Goal: Entertainment & Leisure: Consume media (video, audio)

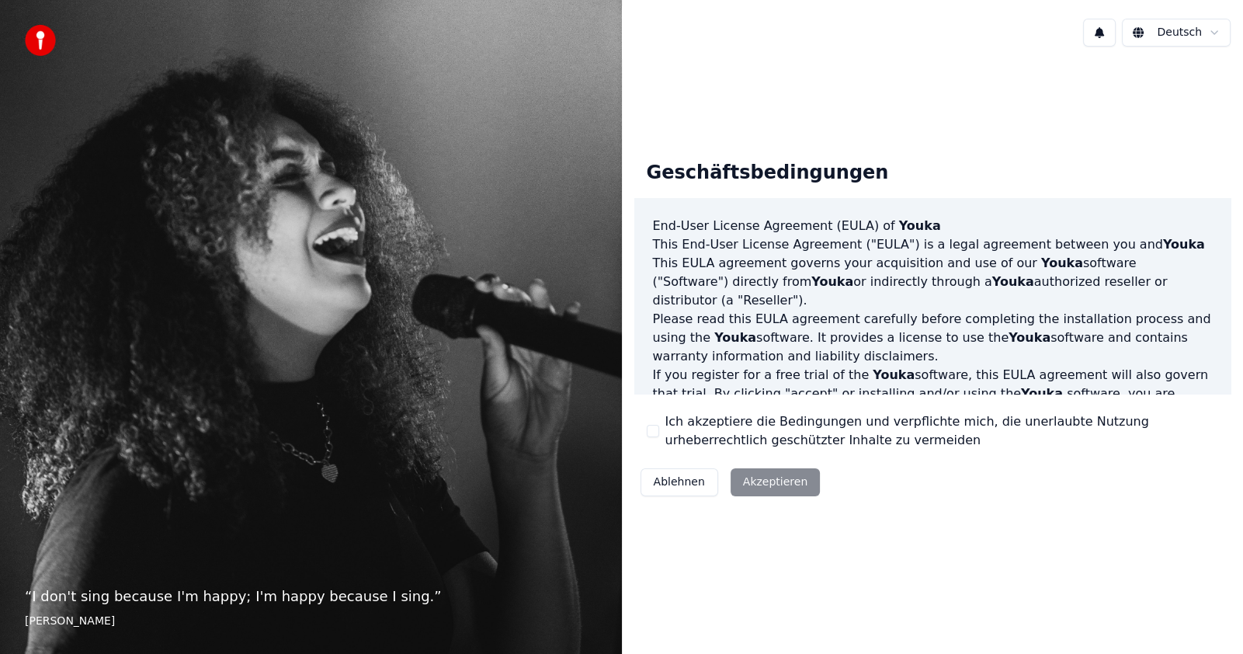
click at [651, 427] on button "Ich akzeptiere die Bedingungen und verpflichte mich, die unerlaubte Nutzung urh…" at bounding box center [653, 431] width 12 height 12
click at [762, 481] on button "Akzeptieren" at bounding box center [774, 482] width 89 height 28
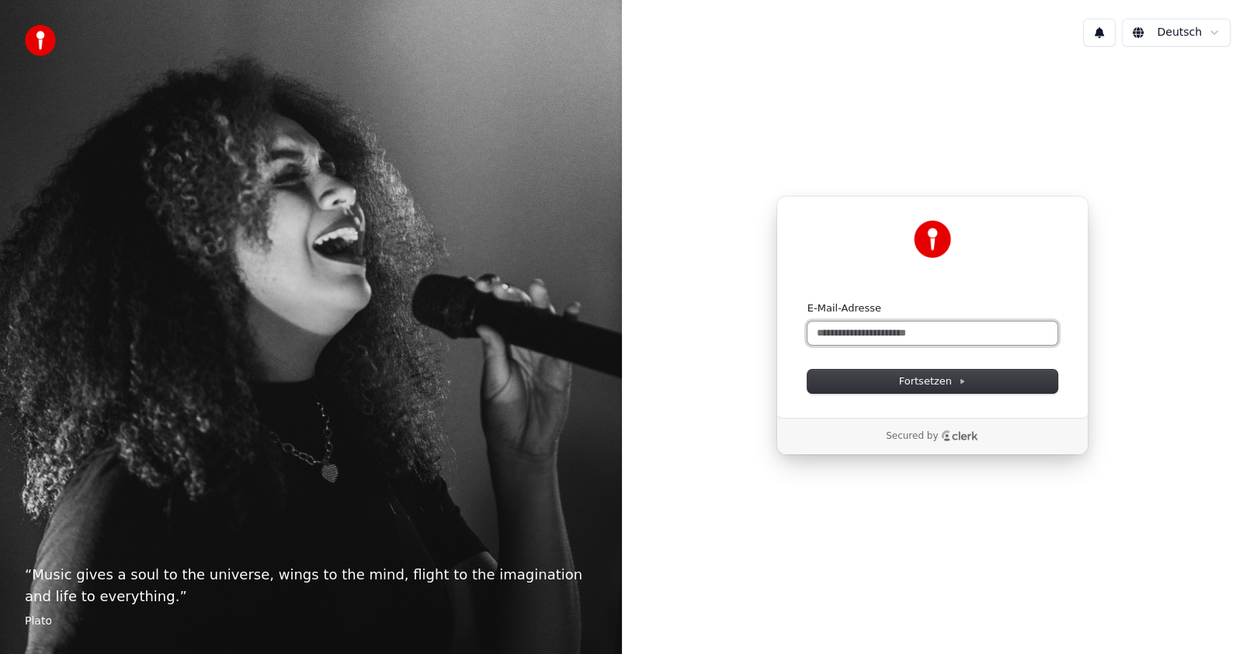
click at [838, 334] on input "E-Mail-Adresse" at bounding box center [932, 332] width 250 height 23
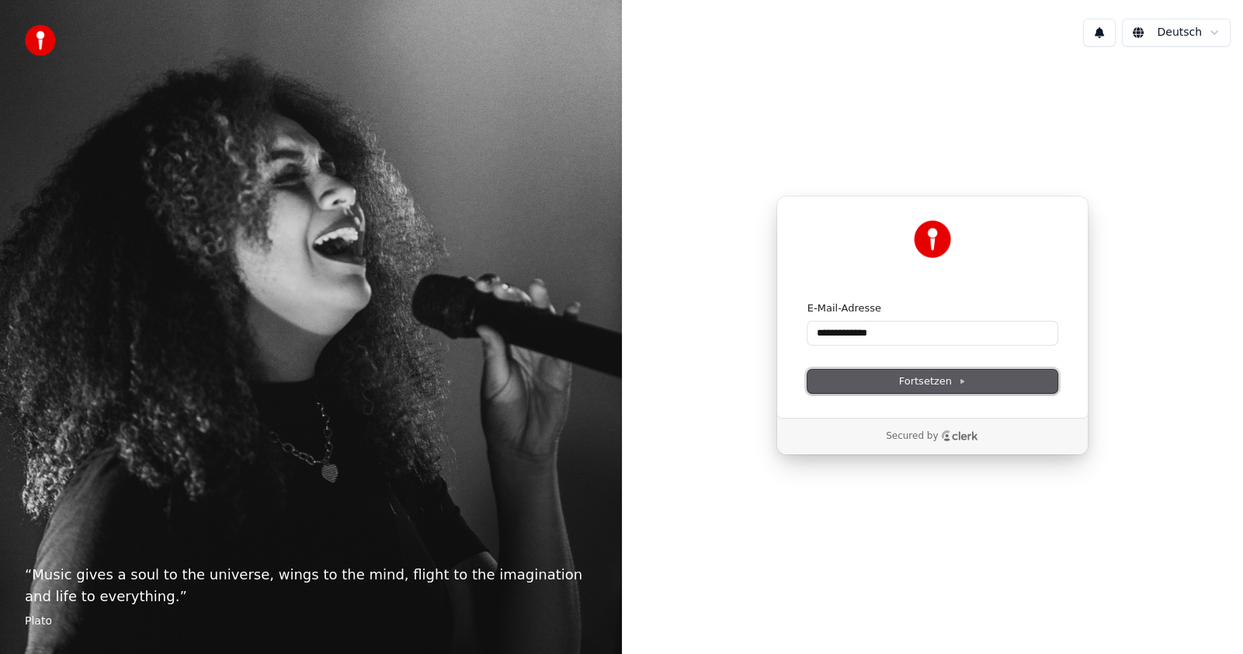
click at [932, 380] on span "Fortsetzen" at bounding box center [932, 381] width 67 height 14
type input "**********"
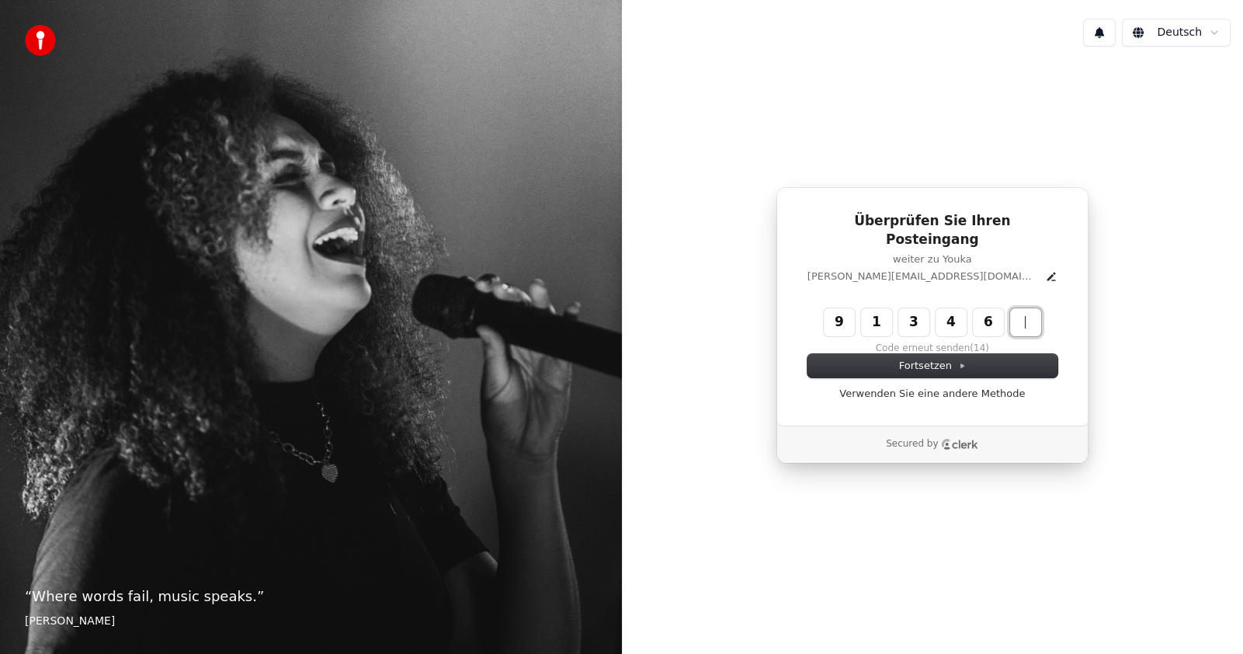
type input "******"
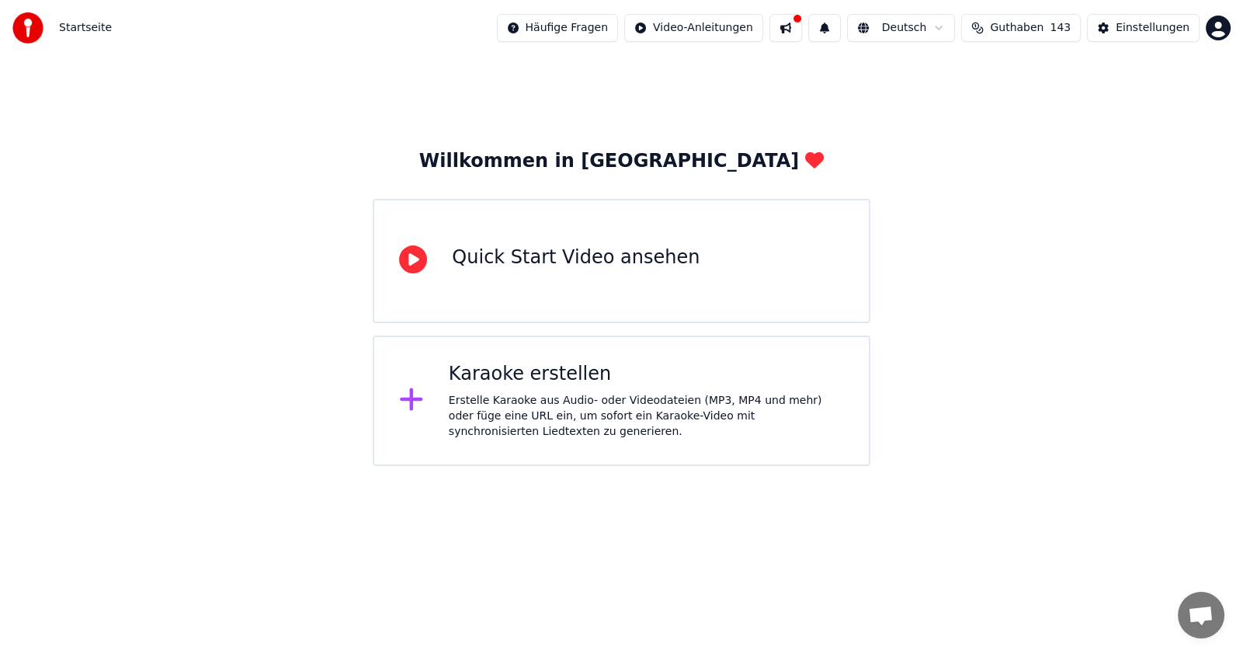
click at [536, 252] on div "Quick Start Video ansehen" at bounding box center [576, 257] width 248 height 25
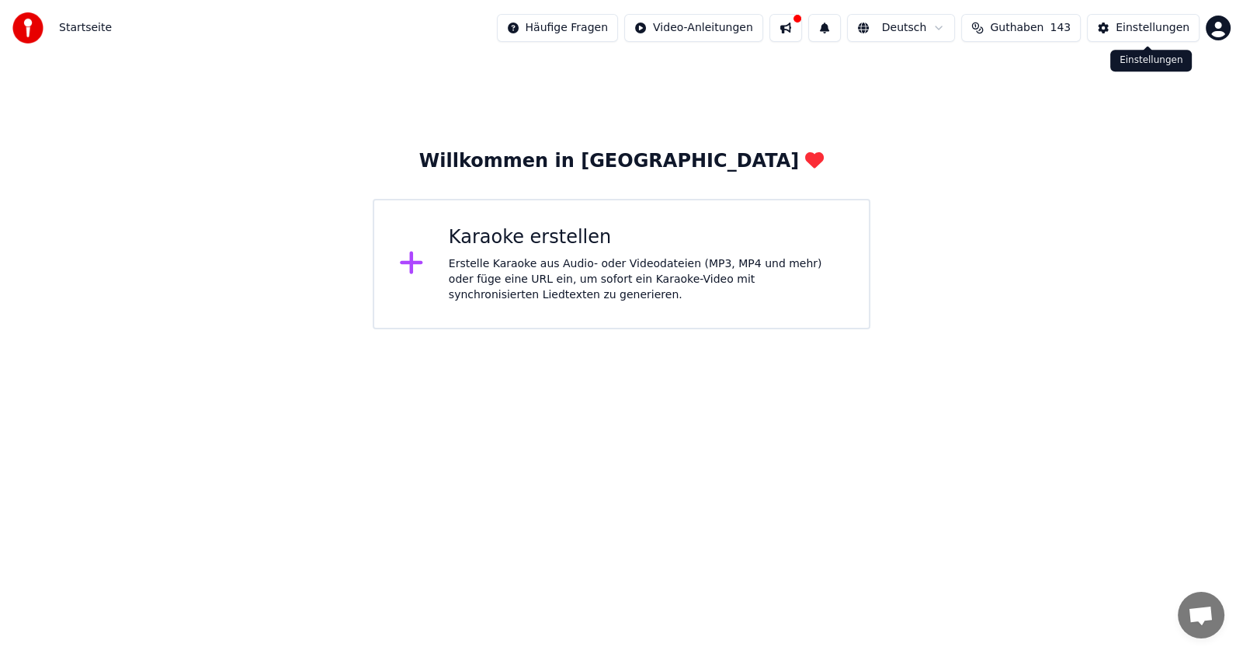
click at [1139, 27] on div "Einstellungen" at bounding box center [1153, 28] width 74 height 16
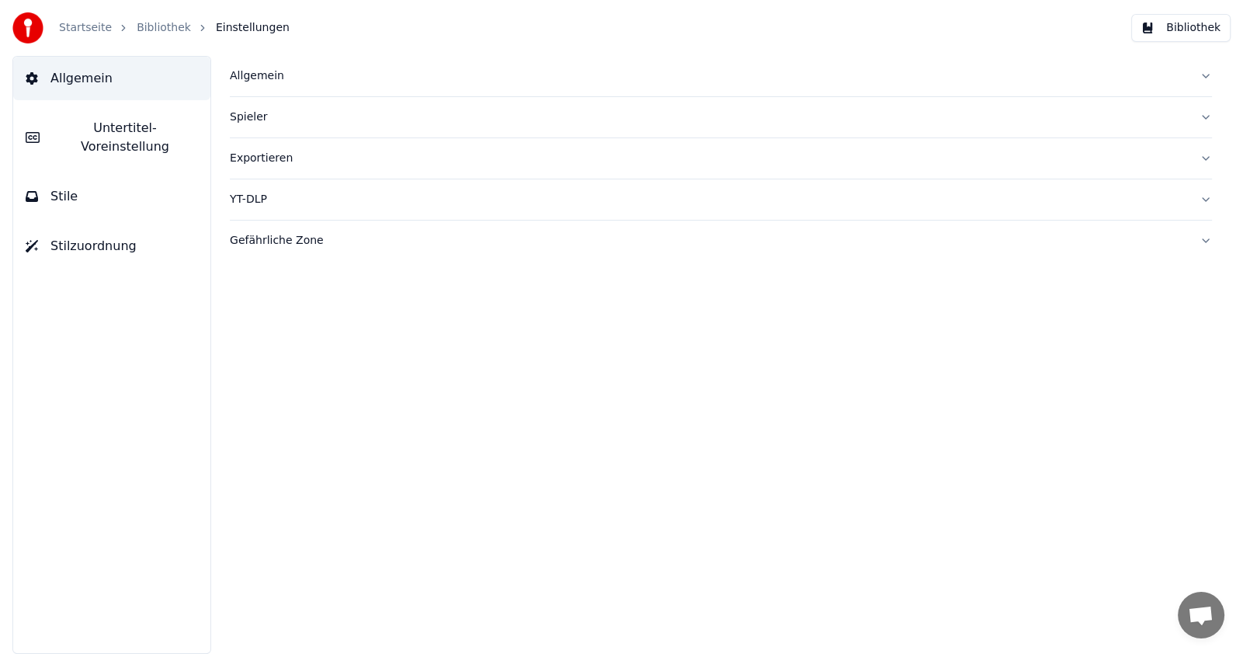
click at [245, 74] on div "Allgemein" at bounding box center [708, 76] width 957 height 16
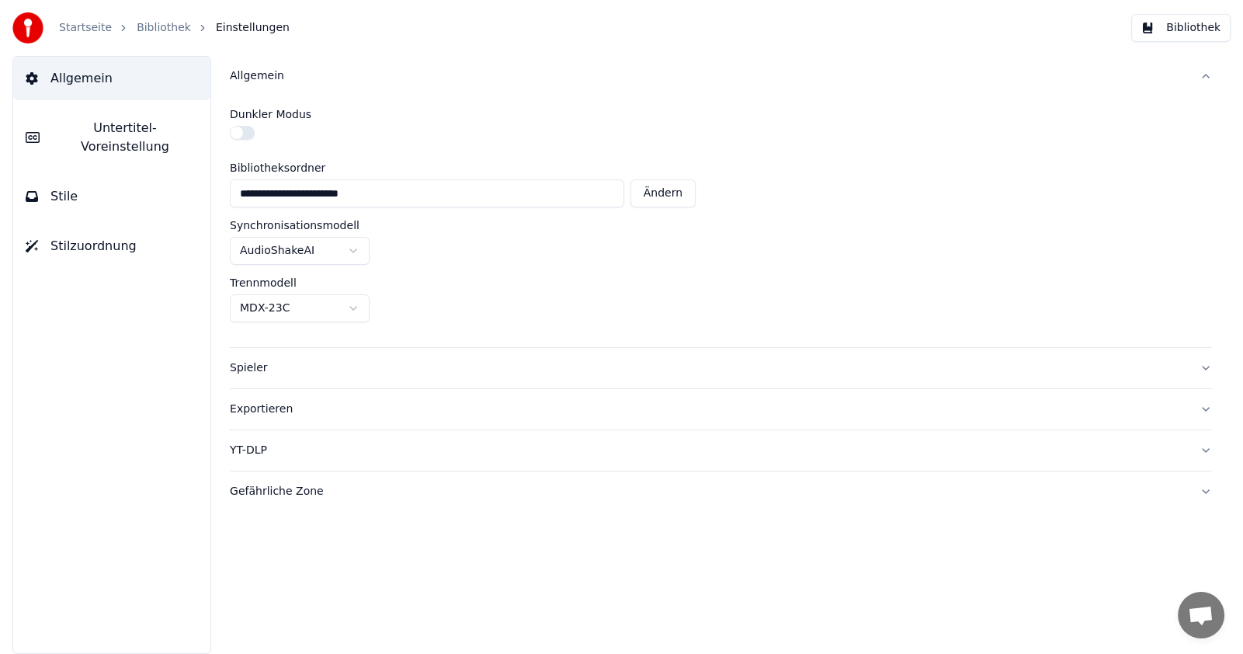
click at [517, 180] on input "**********" at bounding box center [427, 193] width 394 height 28
click at [1178, 34] on button "Bibliothek" at bounding box center [1180, 28] width 99 height 28
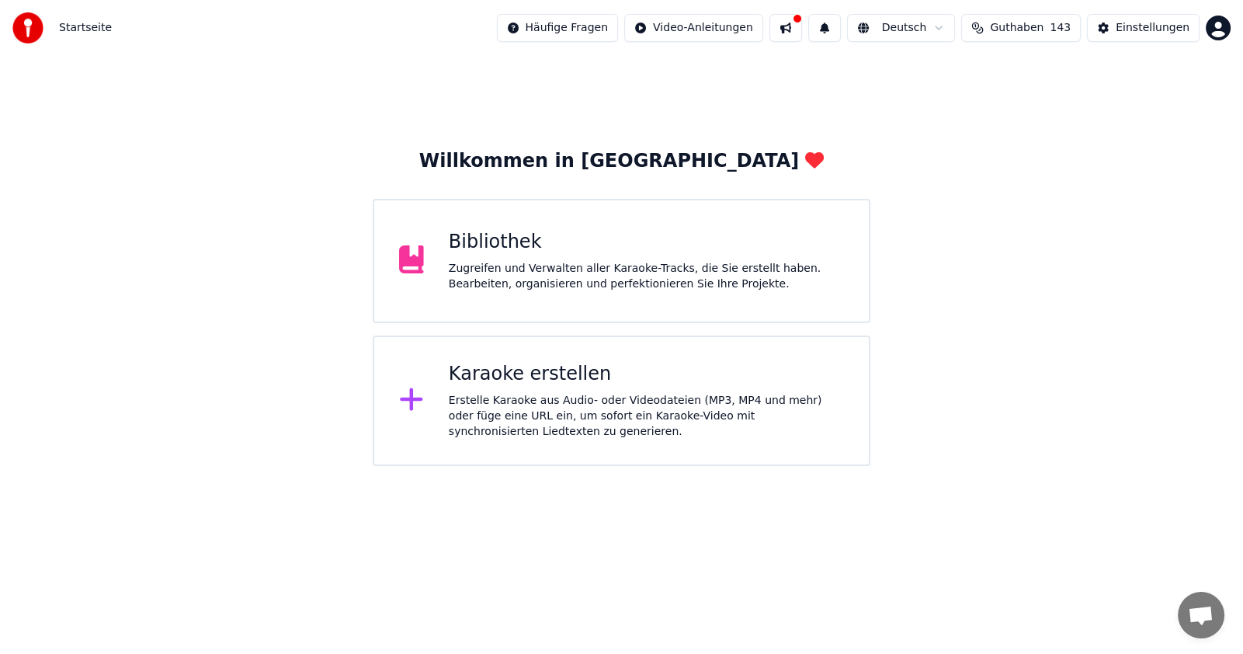
click at [508, 241] on div "Bibliothek" at bounding box center [646, 242] width 395 height 25
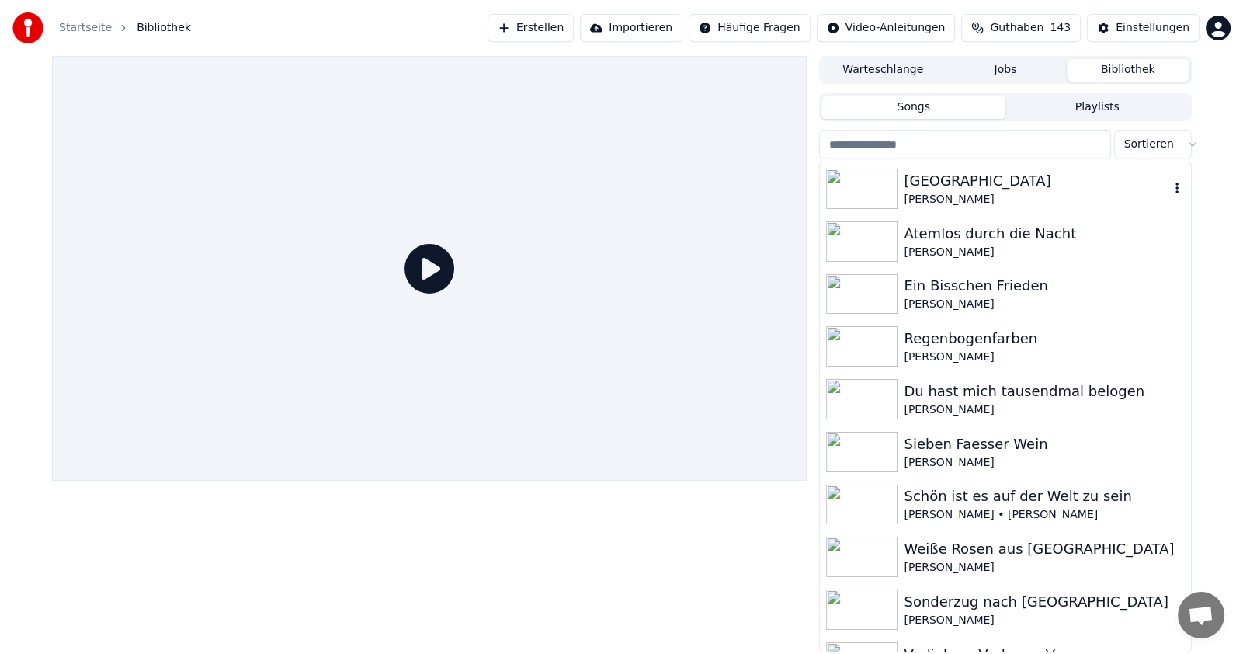
click at [869, 198] on img at bounding box center [861, 188] width 71 height 40
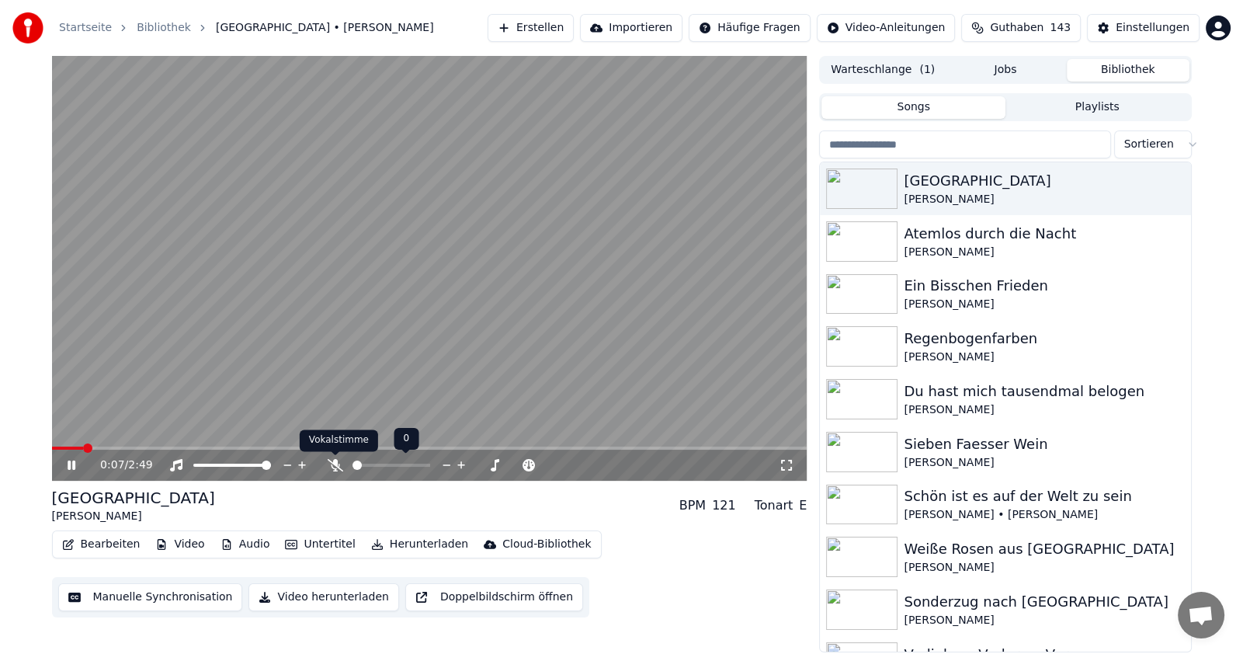
click at [339, 467] on icon at bounding box center [336, 465] width 16 height 12
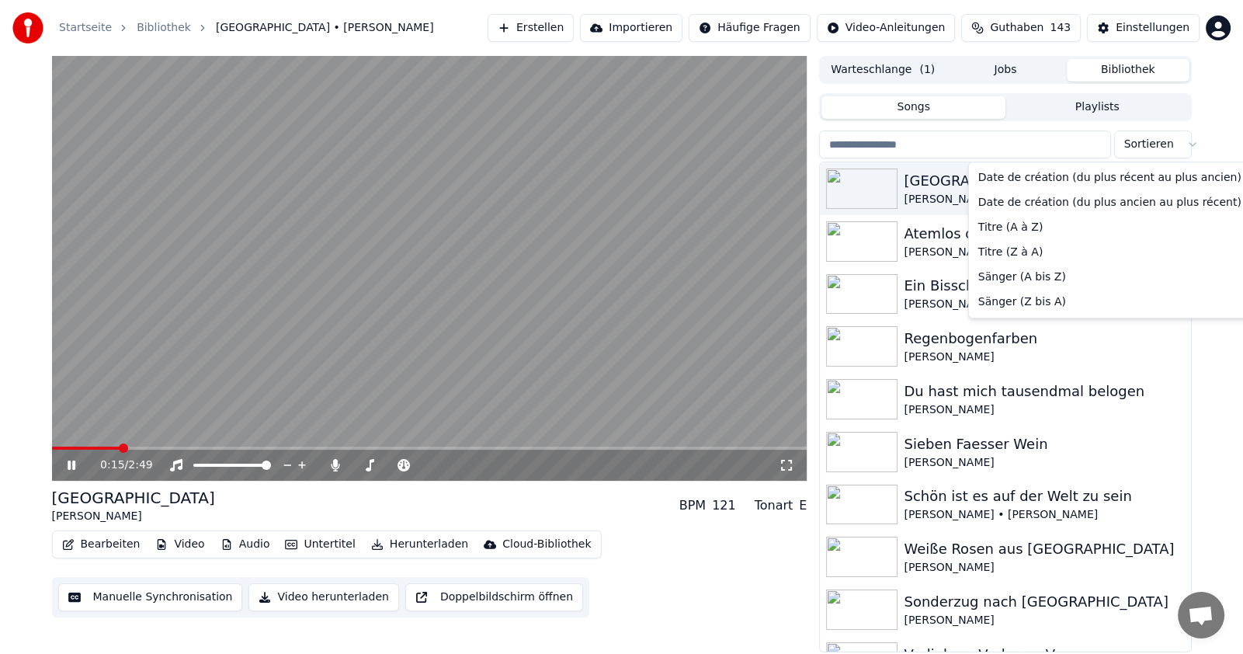
click at [1185, 144] on html "Startseite Bibliothek [GEOGRAPHIC_DATA] • [PERSON_NAME] Erstellen Importieren H…" at bounding box center [621, 327] width 1243 height 654
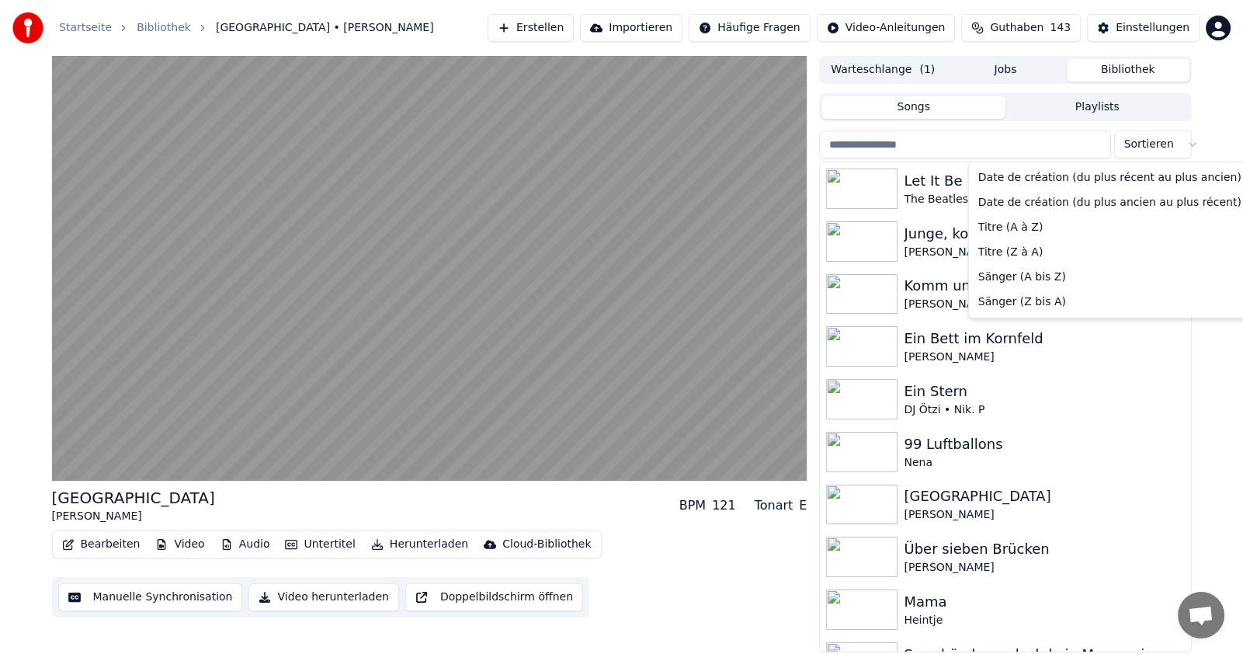
click at [1185, 144] on html "Startseite Bibliothek [GEOGRAPHIC_DATA] • [PERSON_NAME] Erstellen Importieren H…" at bounding box center [621, 327] width 1243 height 654
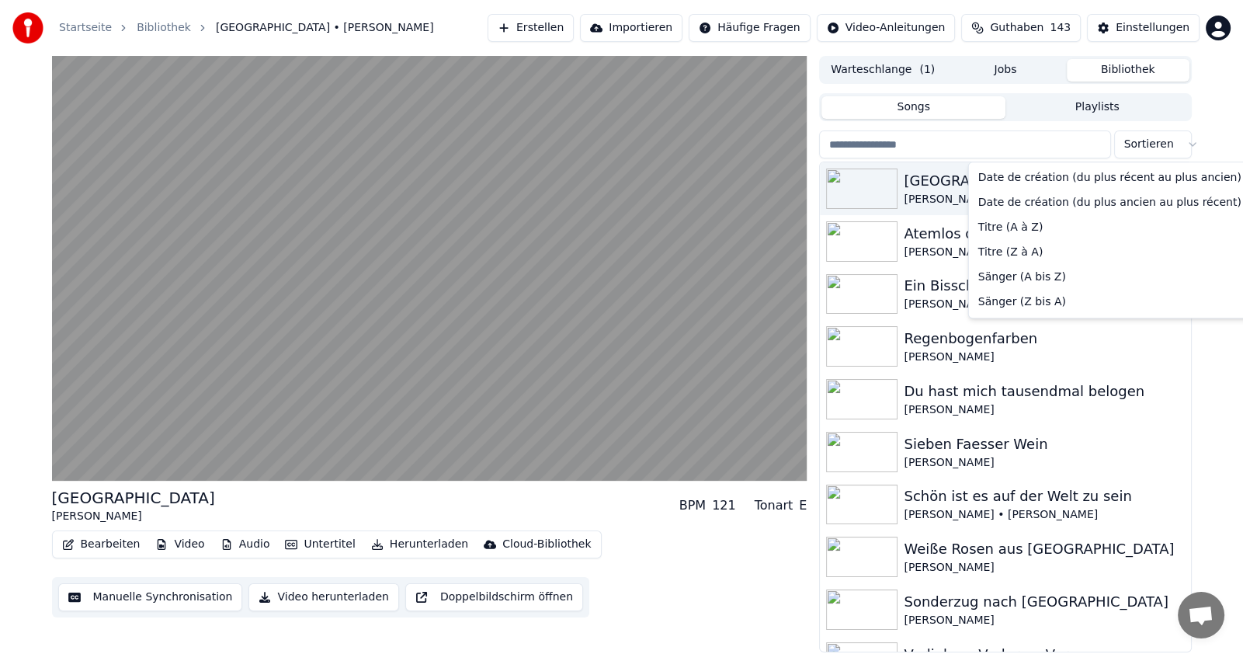
click at [1180, 145] on html "Startseite Bibliothek [GEOGRAPHIC_DATA] • [PERSON_NAME] Erstellen Importieren H…" at bounding box center [621, 327] width 1243 height 654
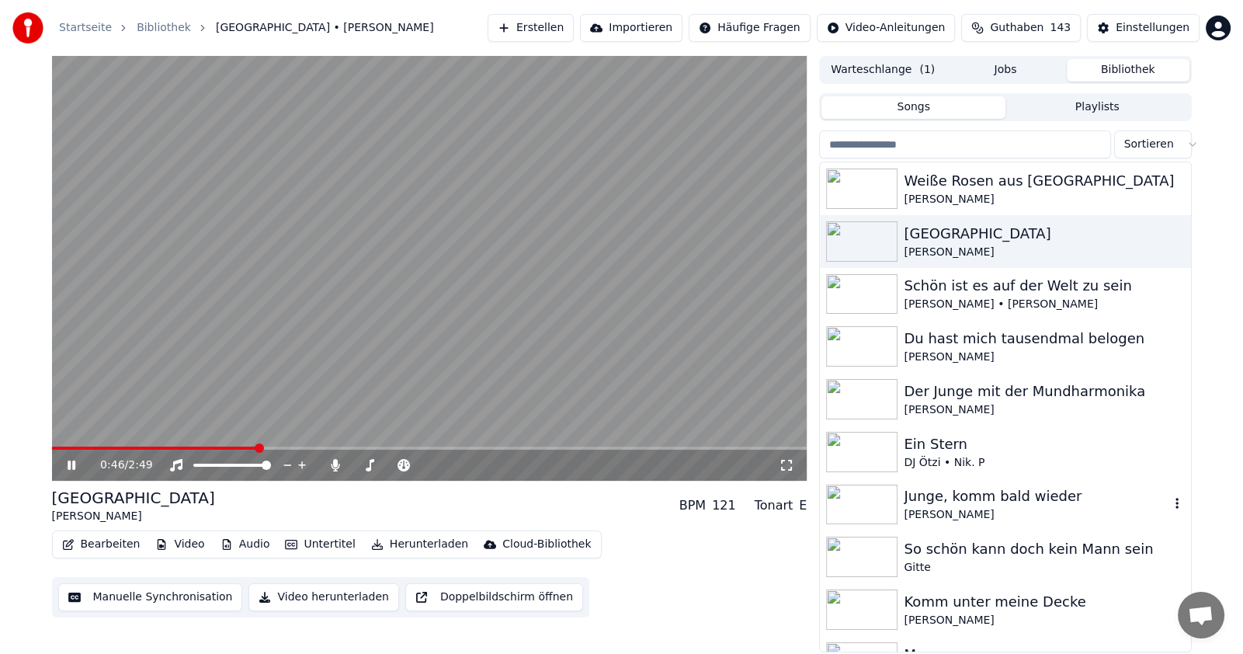
click at [856, 491] on img at bounding box center [861, 504] width 71 height 40
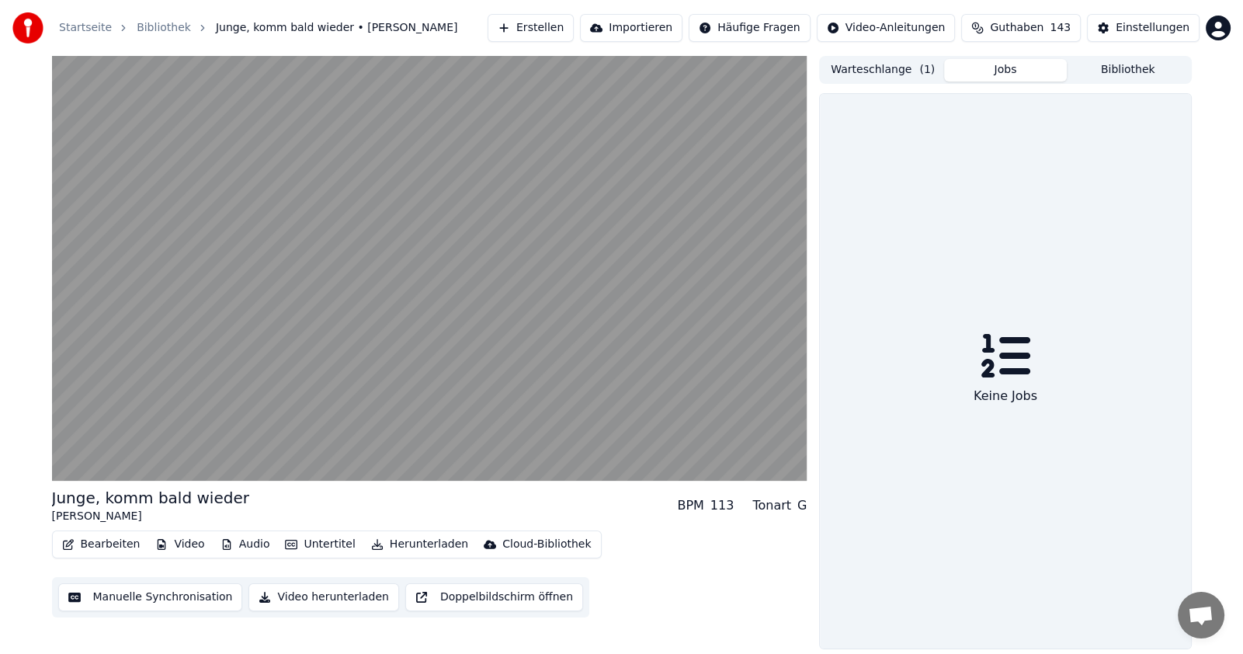
click at [965, 65] on button "Jobs" at bounding box center [1005, 70] width 123 height 23
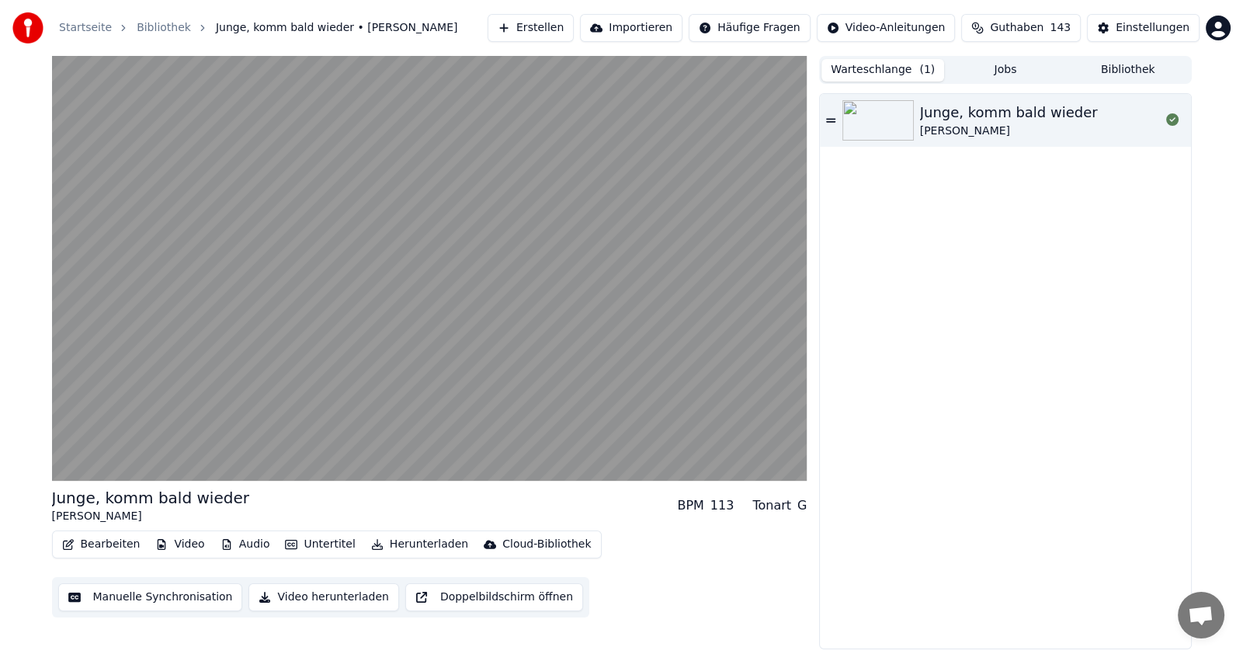
click at [913, 67] on button "Warteschlange ( 1 )" at bounding box center [882, 70] width 123 height 23
